Goal: Check status: Check status

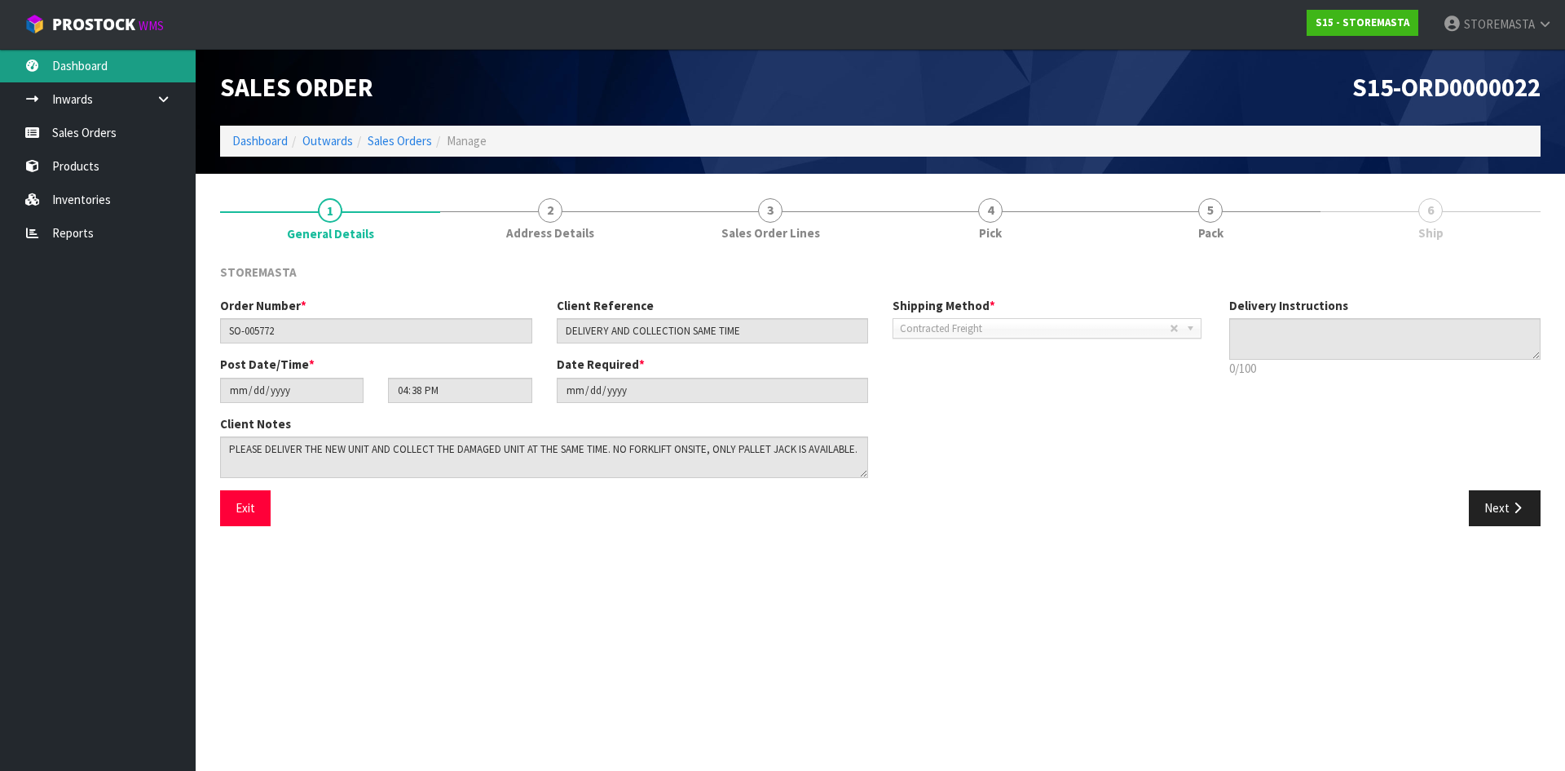
click at [99, 68] on link "Dashboard" at bounding box center [98, 65] width 196 height 33
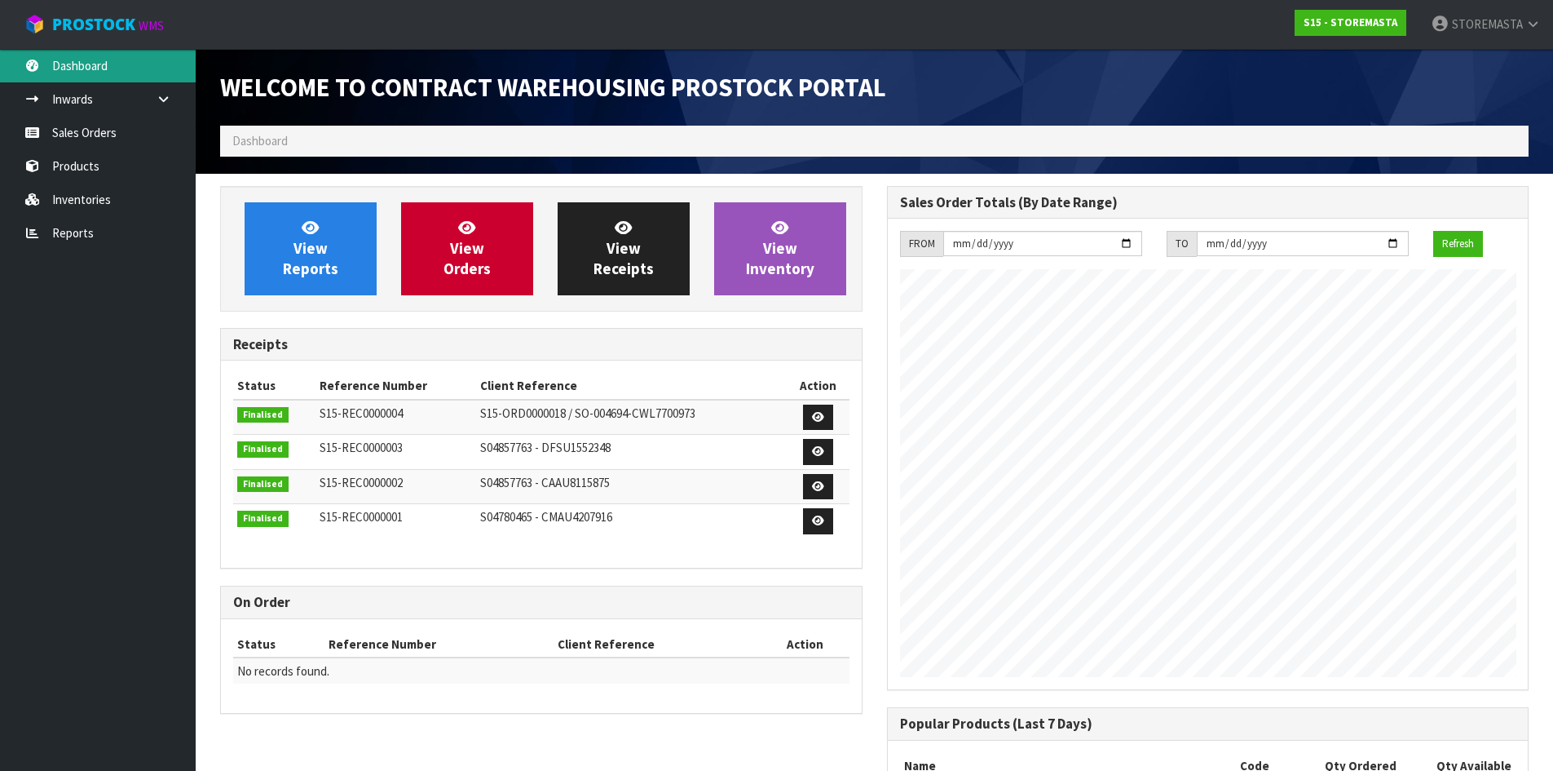
scroll to position [666, 666]
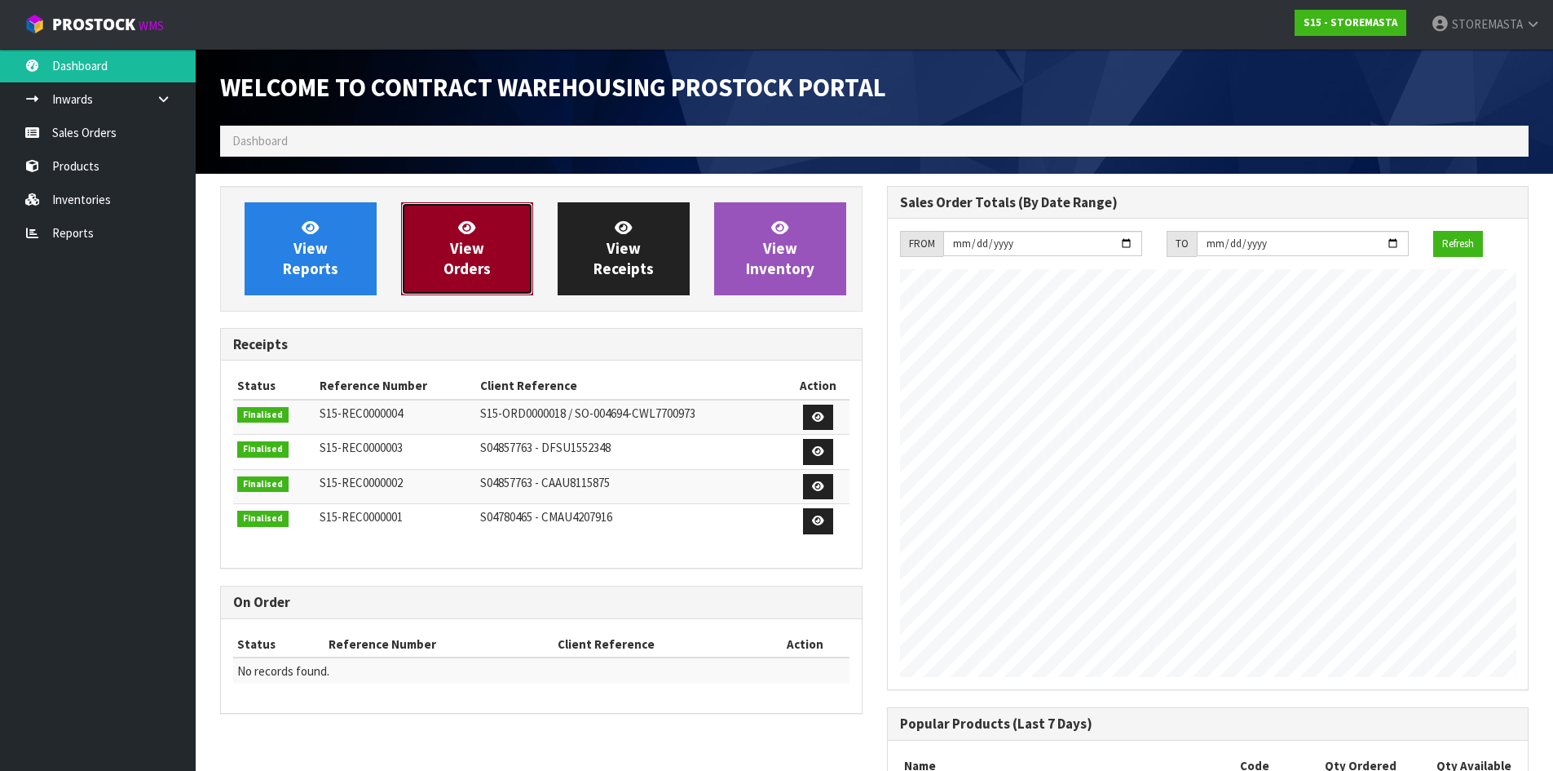
click at [435, 245] on link "View Orders" at bounding box center [467, 248] width 132 height 93
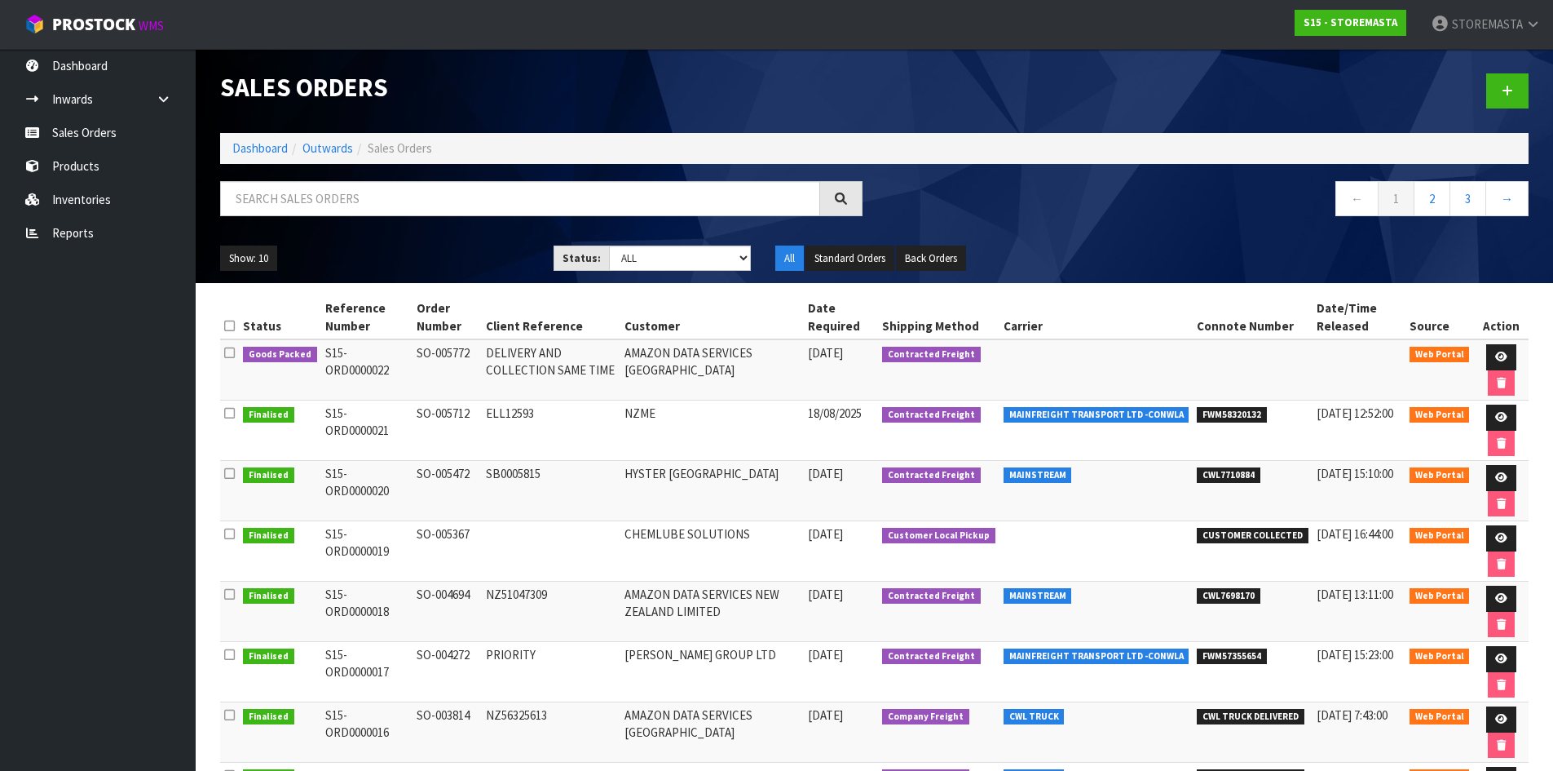
click at [1122, 259] on div "Show: 10 5 10 25 50 Status: Draft Pending Allocated Pending Pick Goods Picked G…" at bounding box center [874, 258] width 1333 height 51
click at [1048, 373] on td at bounding box center [1097, 369] width 194 height 61
drag, startPoint x: 642, startPoint y: 532, endPoint x: 695, endPoint y: 536, distance: 53.2
click at [669, 536] on td "CHEMLUBE SOLUTIONS" at bounding box center [711, 551] width 183 height 60
drag, startPoint x: 645, startPoint y: 479, endPoint x: 748, endPoint y: 480, distance: 102.7
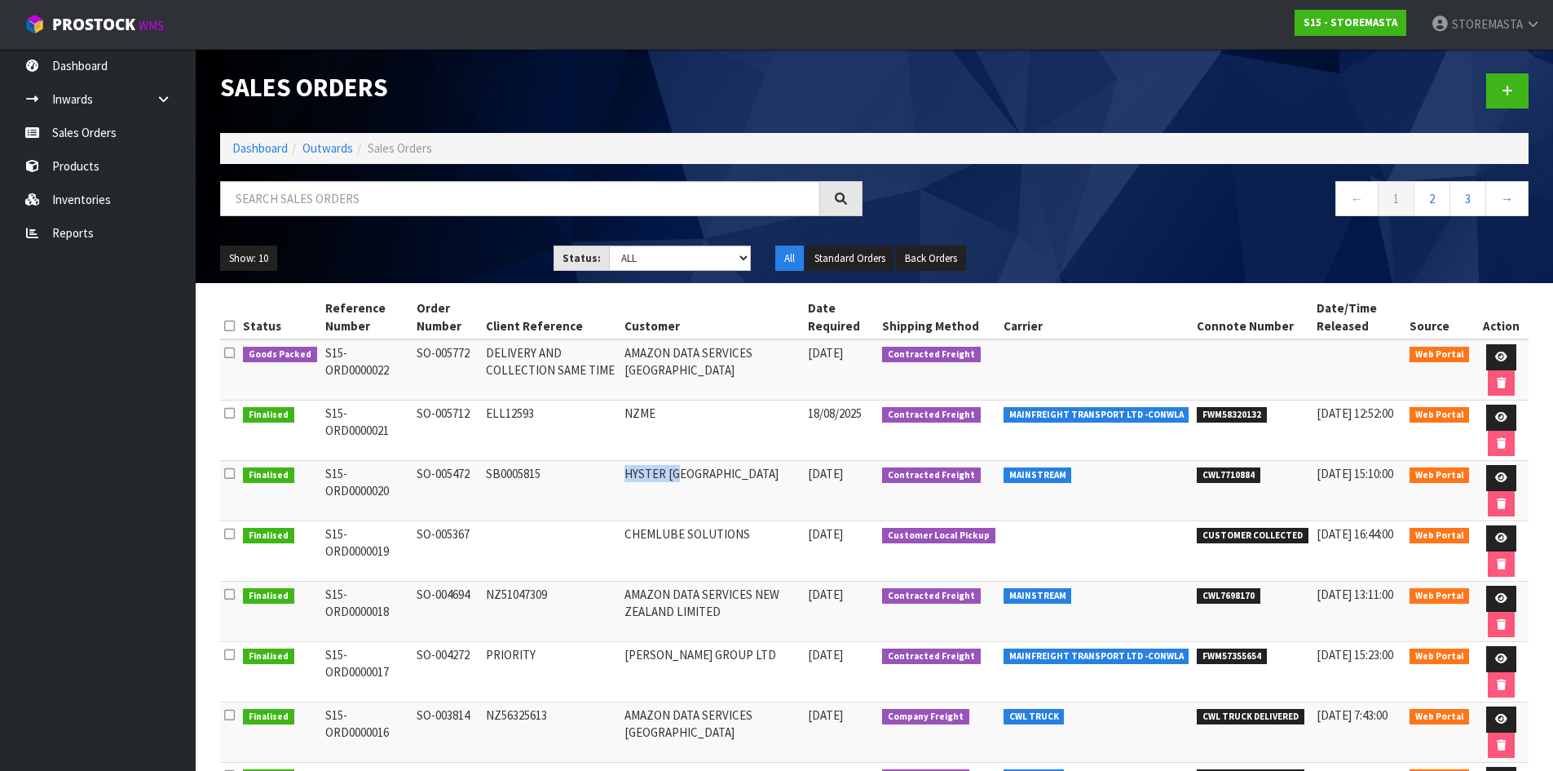
click at [735, 483] on td "HYSTER [GEOGRAPHIC_DATA]" at bounding box center [711, 491] width 183 height 60
click at [748, 480] on td "HYSTER [GEOGRAPHIC_DATA]" at bounding box center [711, 491] width 183 height 60
drag, startPoint x: 1212, startPoint y: 475, endPoint x: 1252, endPoint y: 474, distance: 40.0
click at [1252, 474] on span "CWL7710884" at bounding box center [1229, 475] width 64 height 16
